Goal: Navigation & Orientation: Find specific page/section

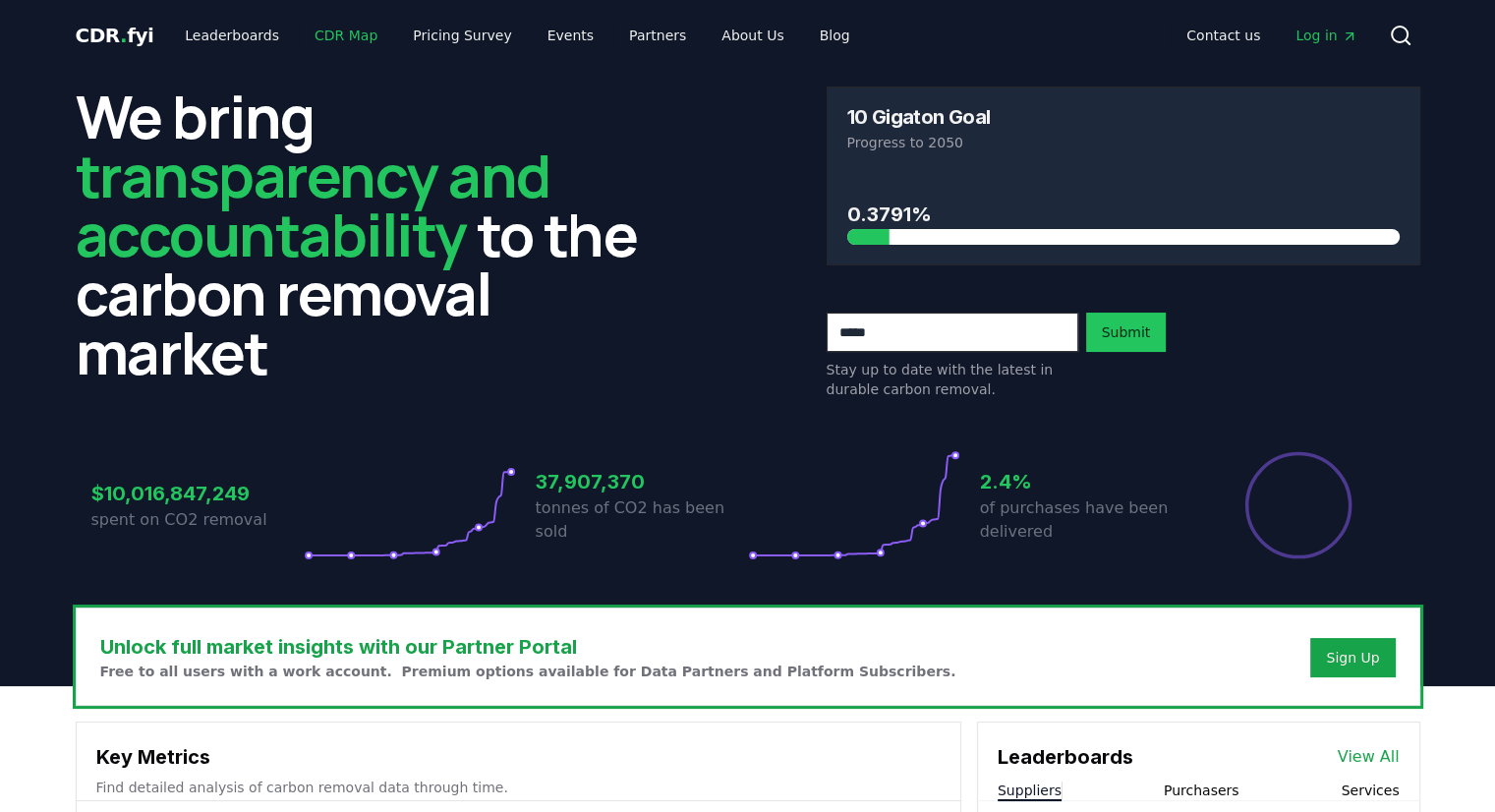
click at [339, 40] on link "CDR Map" at bounding box center [346, 35] width 95 height 35
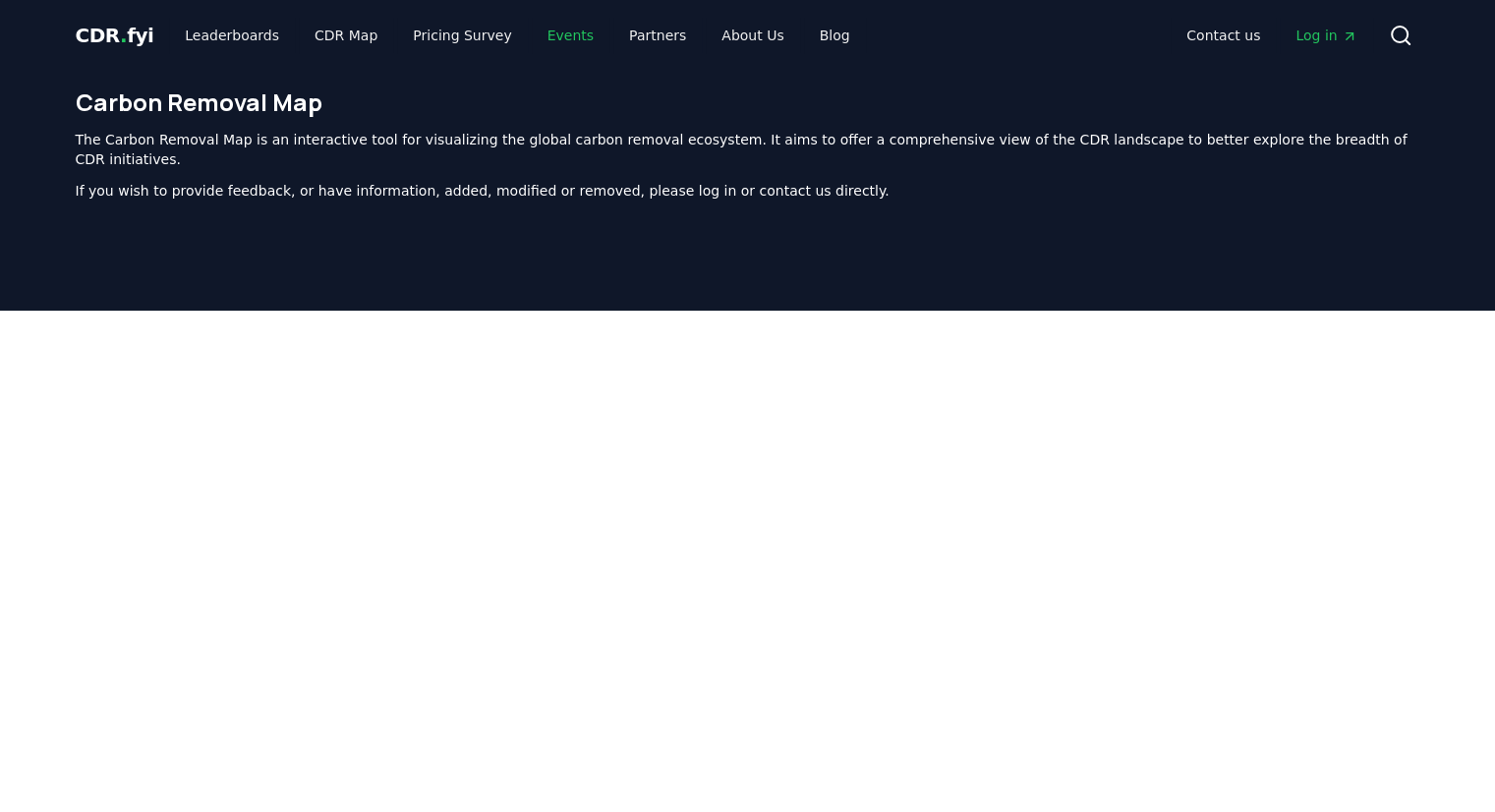
click at [544, 34] on link "Events" at bounding box center [571, 35] width 78 height 35
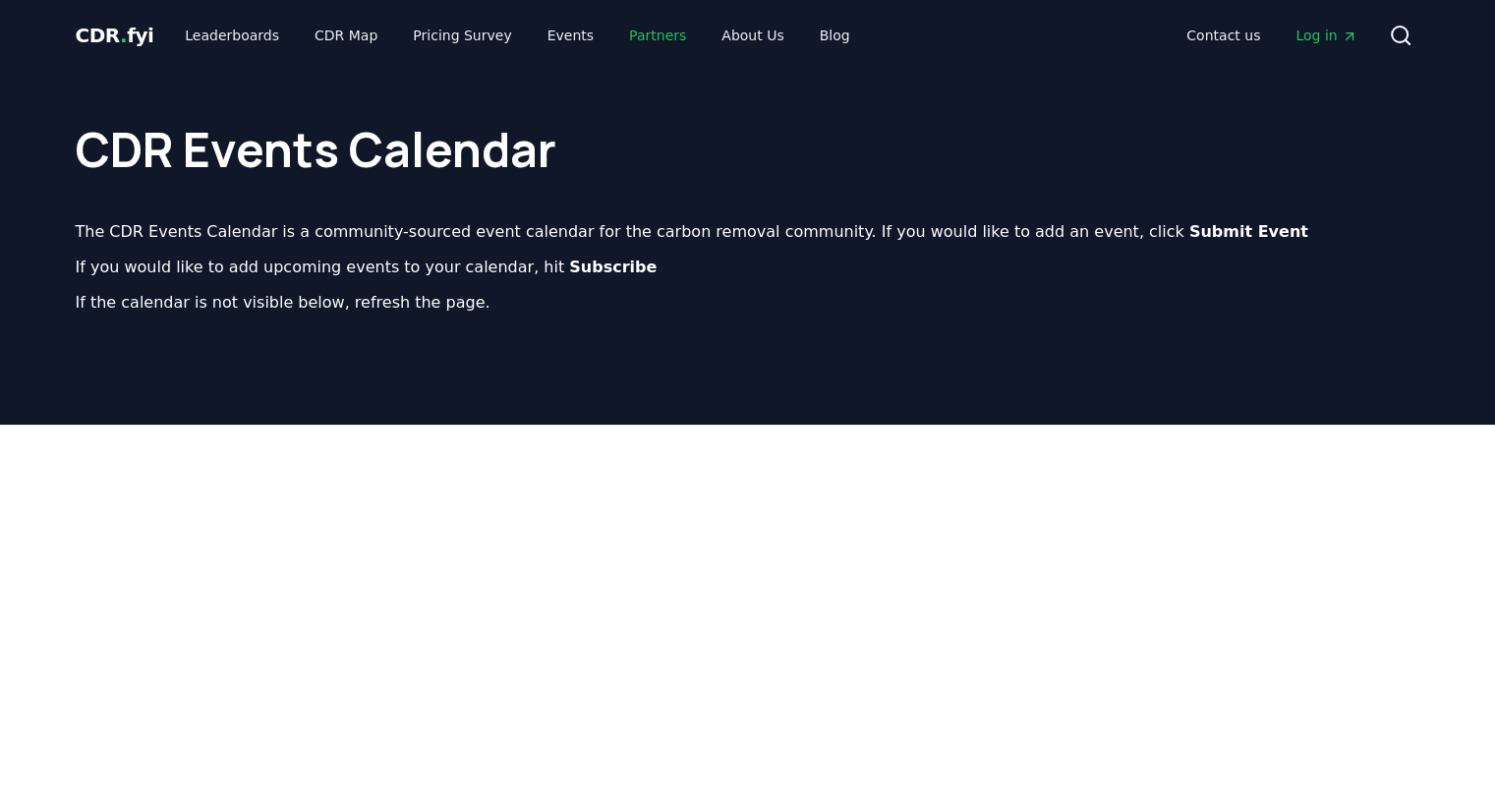
click at [630, 34] on link "Partners" at bounding box center [658, 35] width 89 height 35
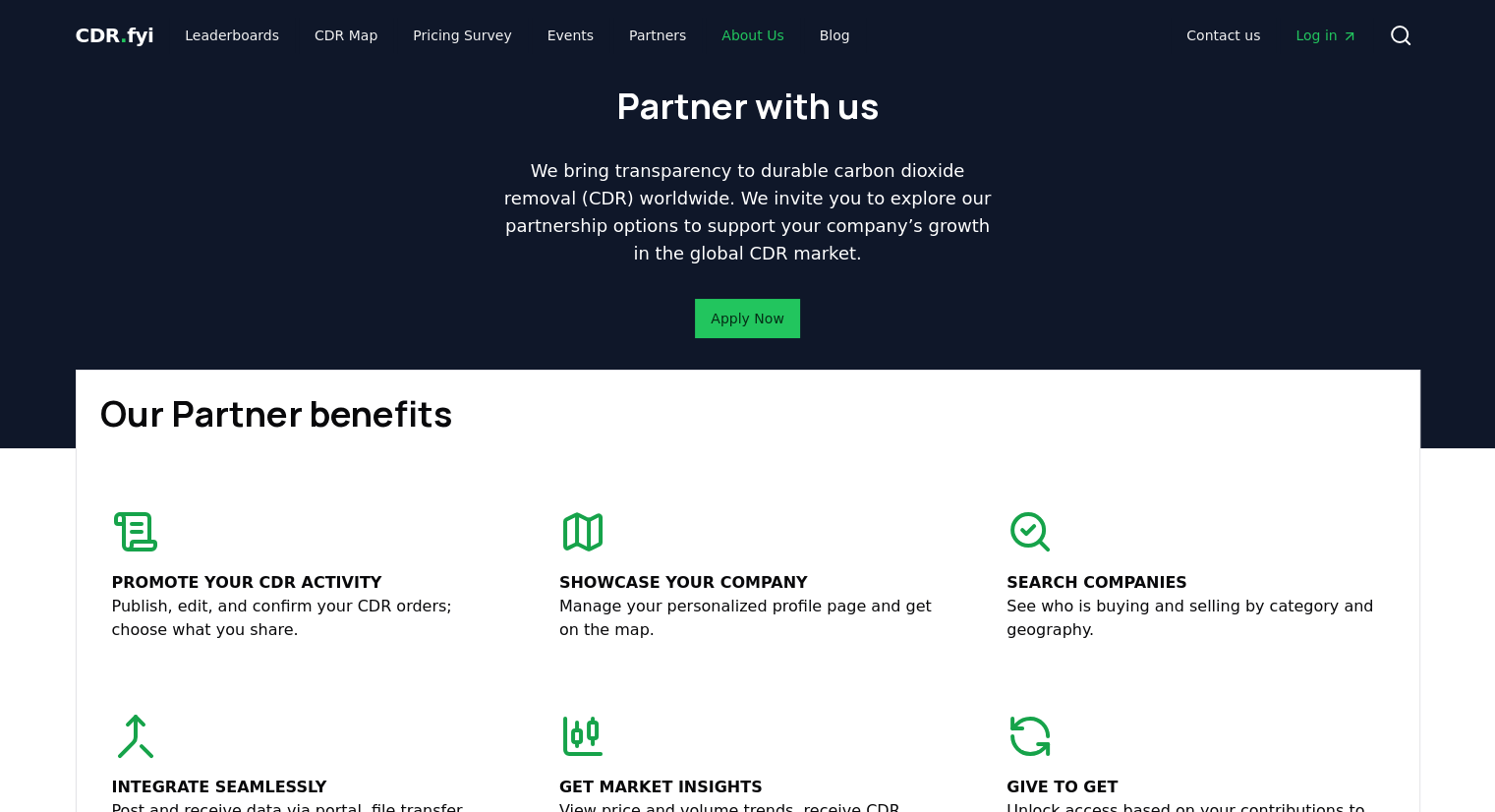
click at [706, 34] on link "About Us" at bounding box center [752, 35] width 94 height 35
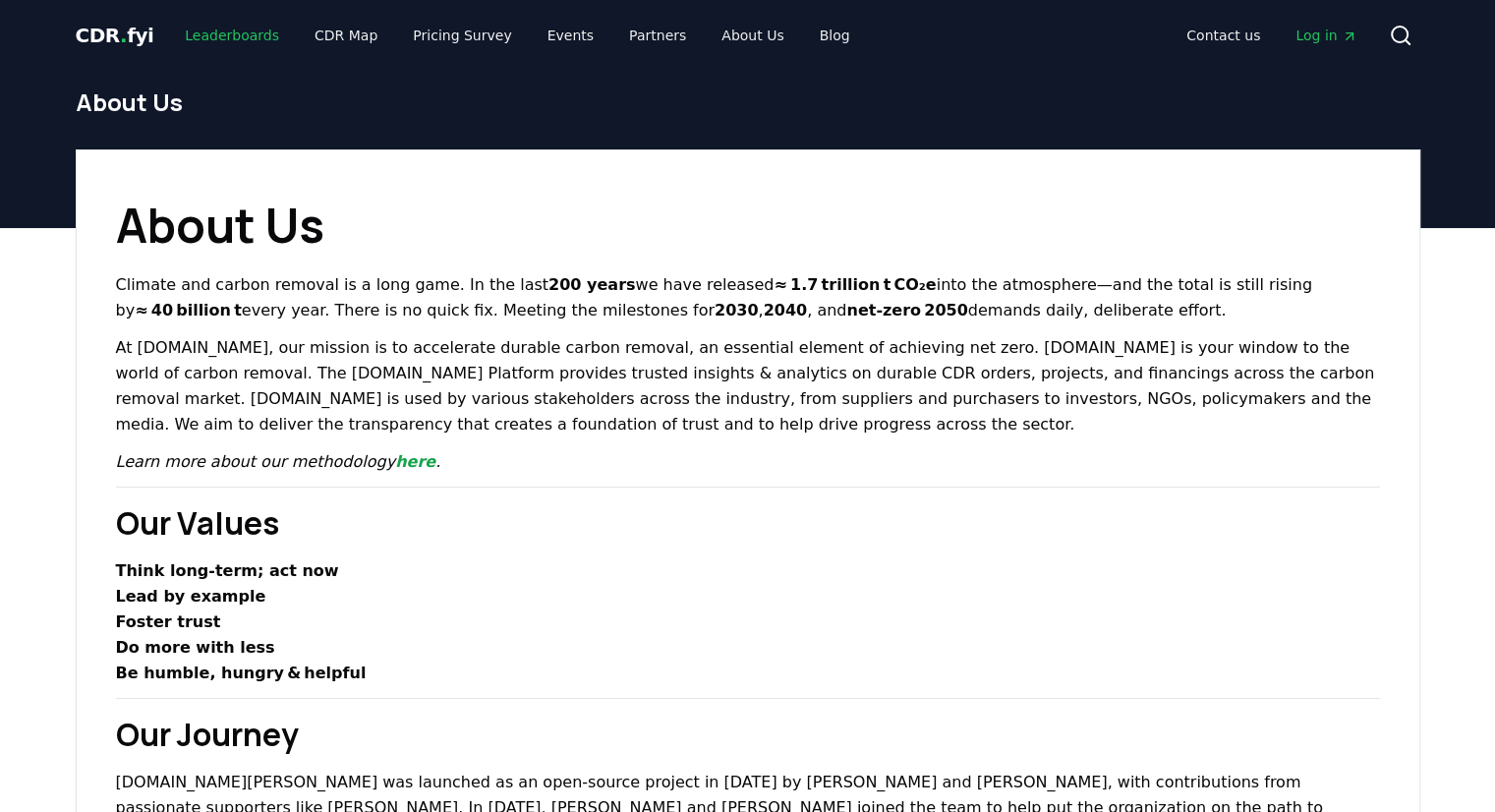
click at [230, 34] on link "Leaderboards" at bounding box center [233, 35] width 126 height 35
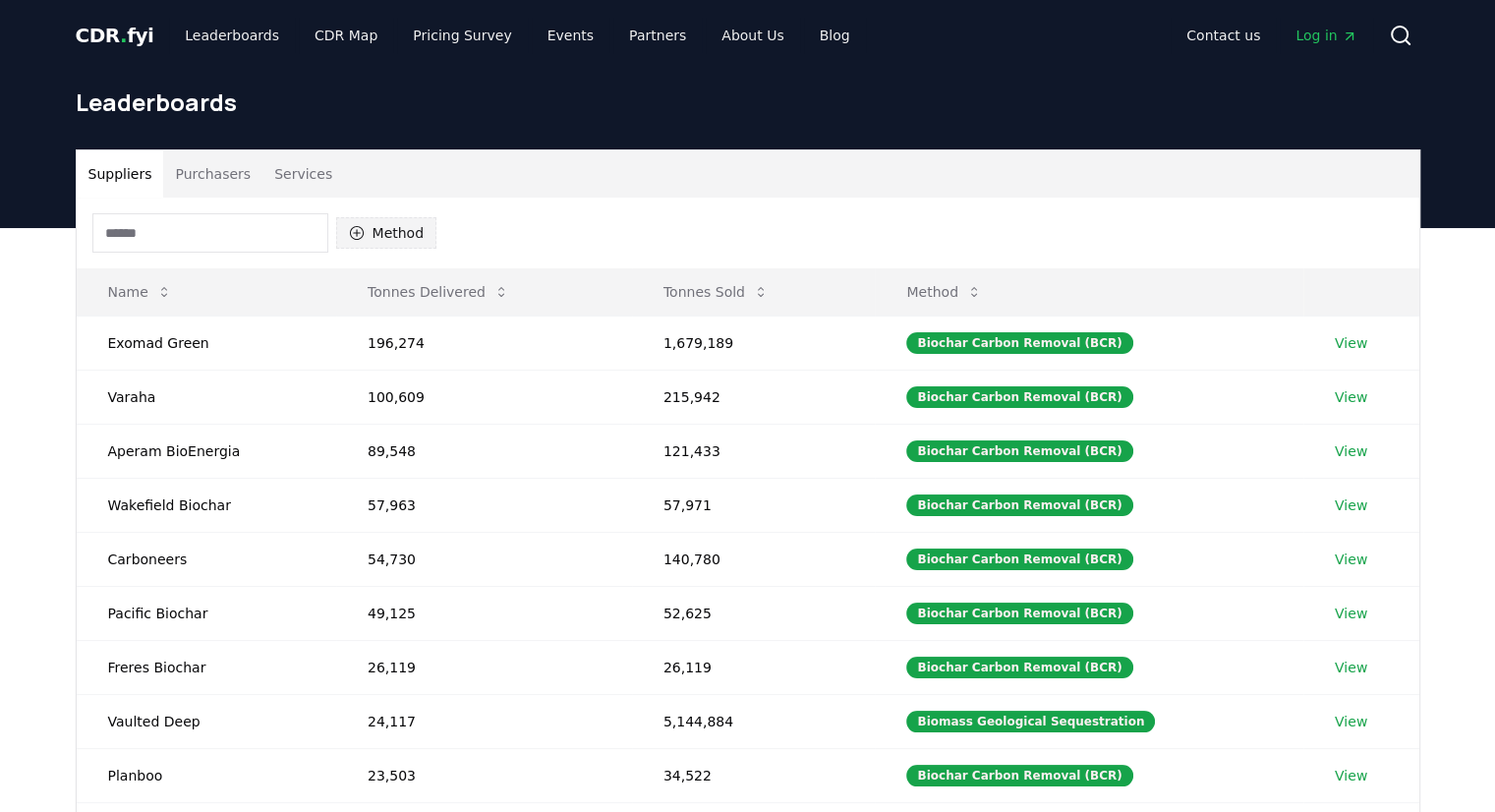
click at [360, 234] on icon "button" at bounding box center [357, 233] width 16 height 16
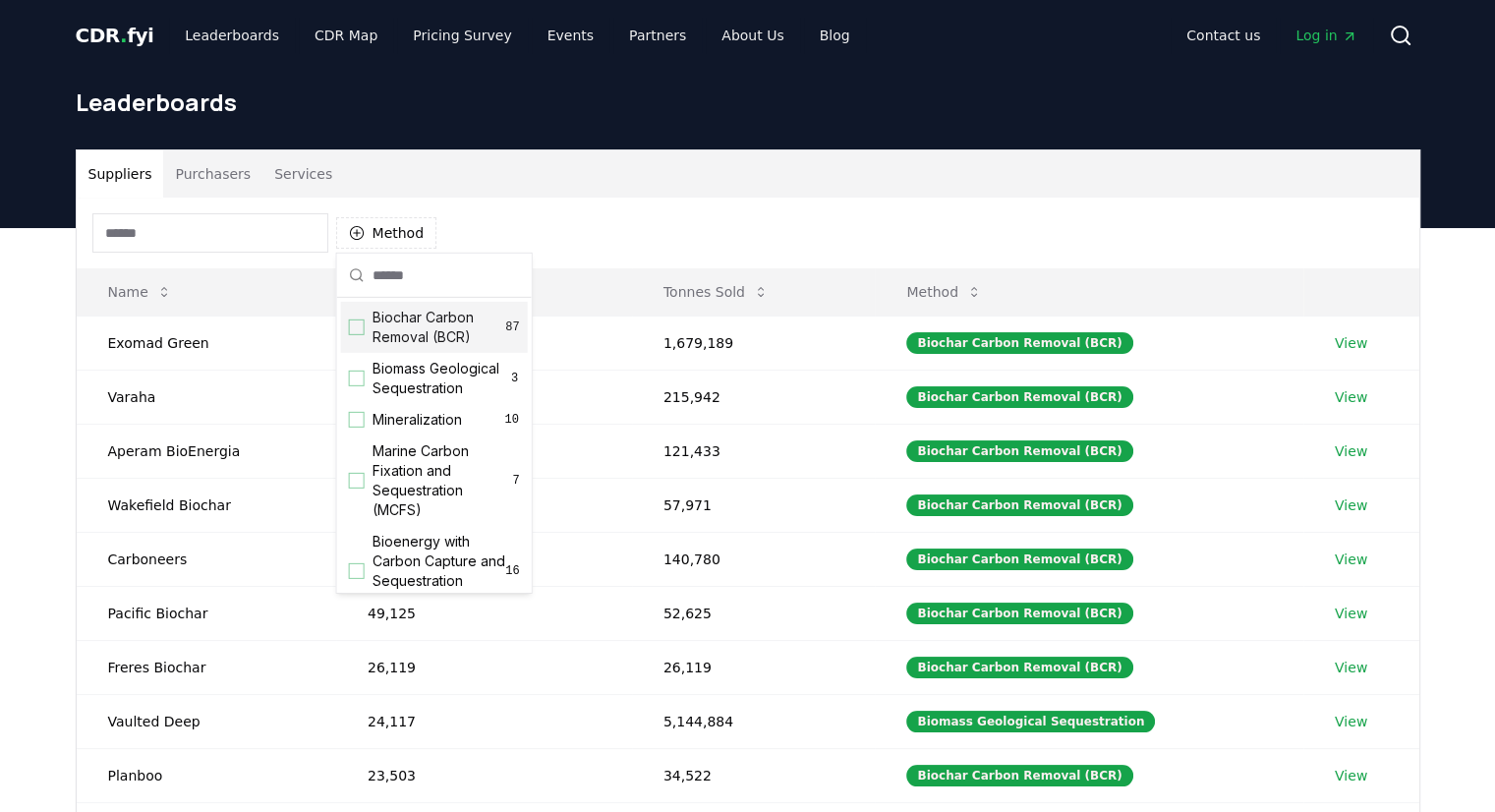
click at [360, 324] on div "Suggestions" at bounding box center [357, 327] width 16 height 16
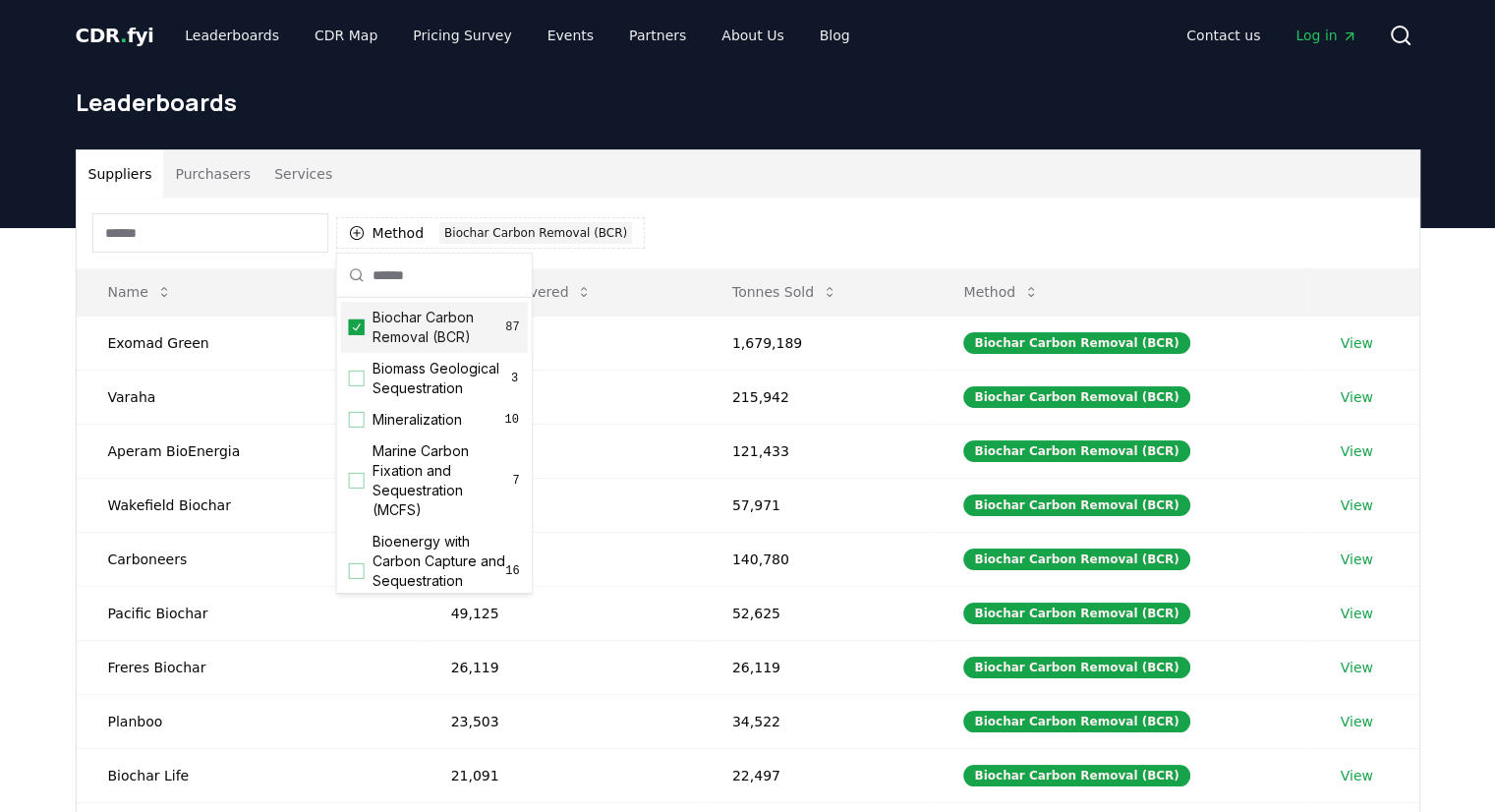
click at [692, 235] on div "Method 1 Biochar Carbon Removal (BCR)" at bounding box center [748, 234] width 1343 height 71
